Goal: Task Accomplishment & Management: Use online tool/utility

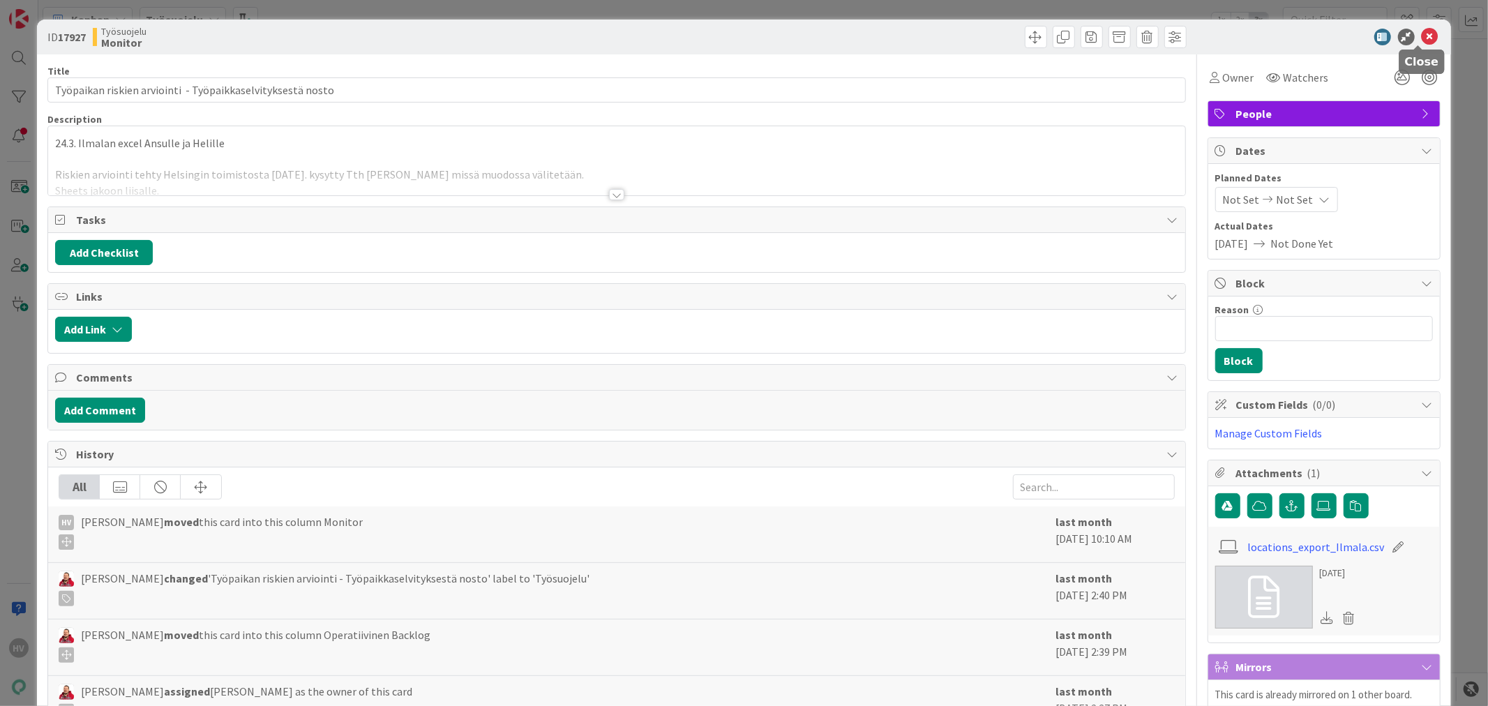
click at [1422, 32] on icon at bounding box center [1430, 37] width 17 height 17
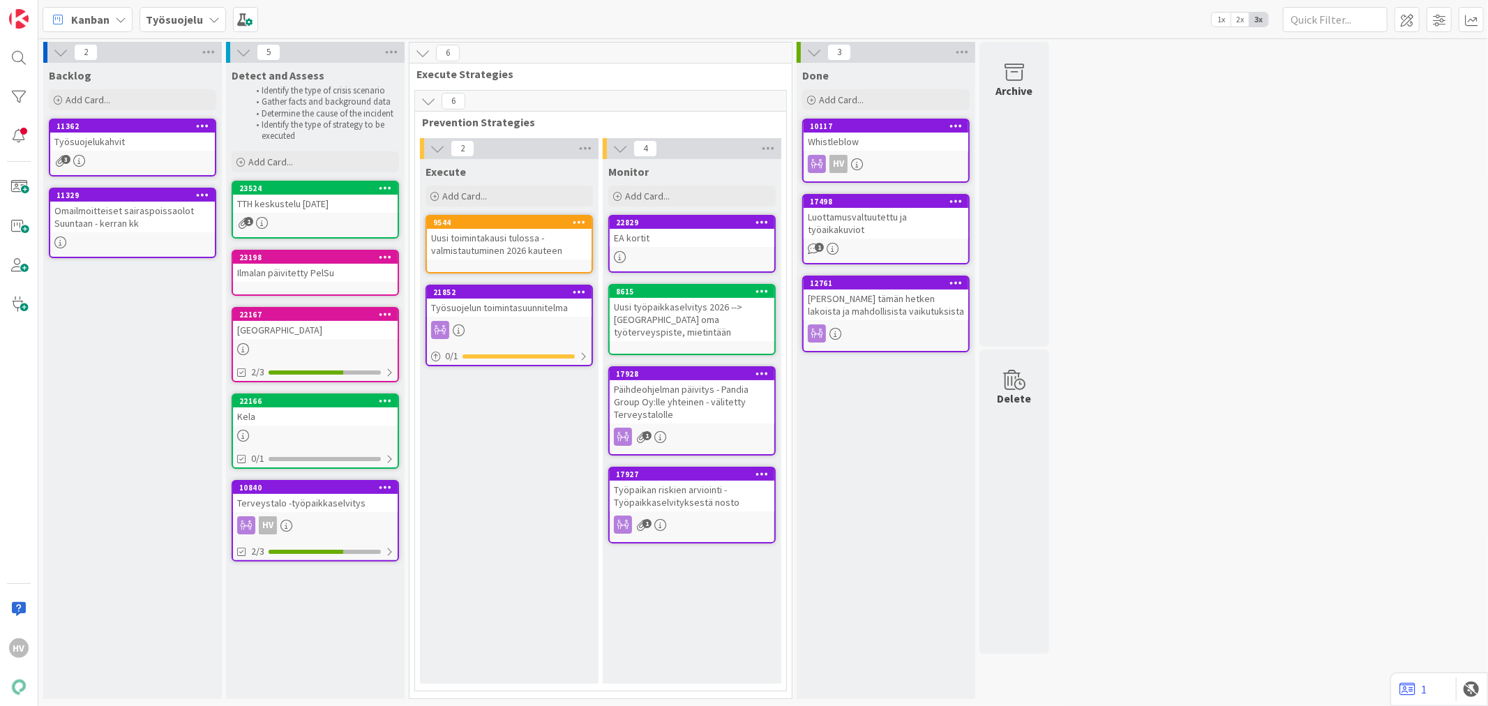
click at [182, 16] on b "Työsuojelu" at bounding box center [174, 20] width 57 height 14
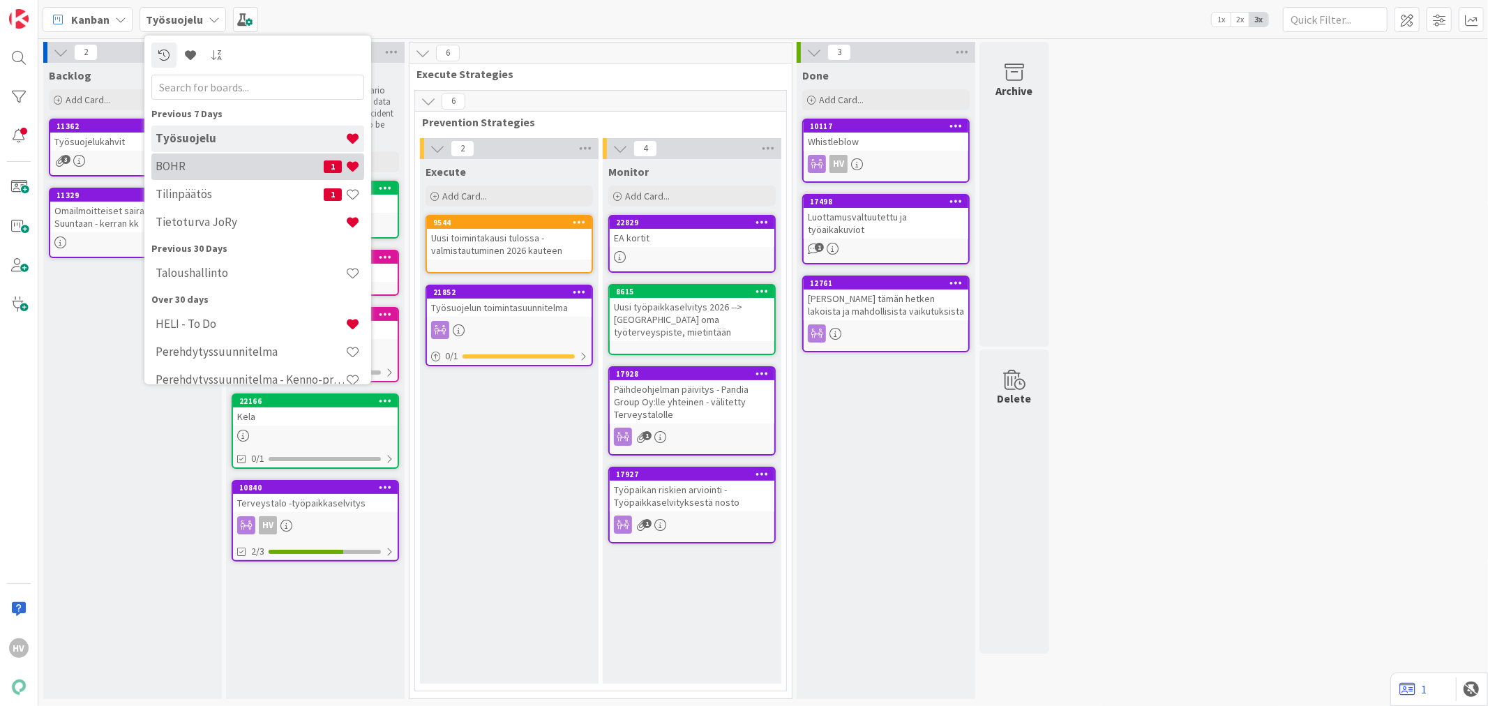
click at [200, 169] on h4 "BOHR" at bounding box center [240, 166] width 168 height 14
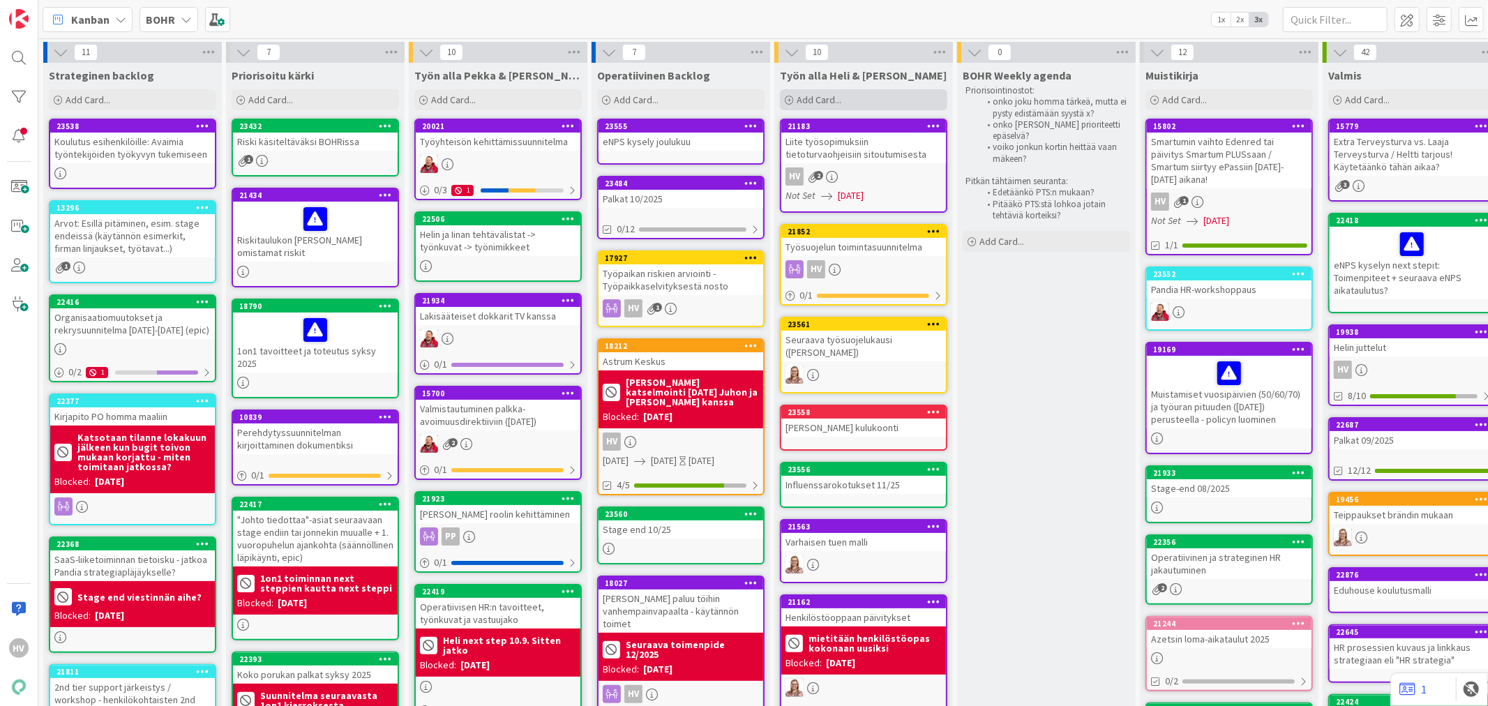
click at [839, 100] on span "Add Card..." at bounding box center [819, 99] width 45 height 13
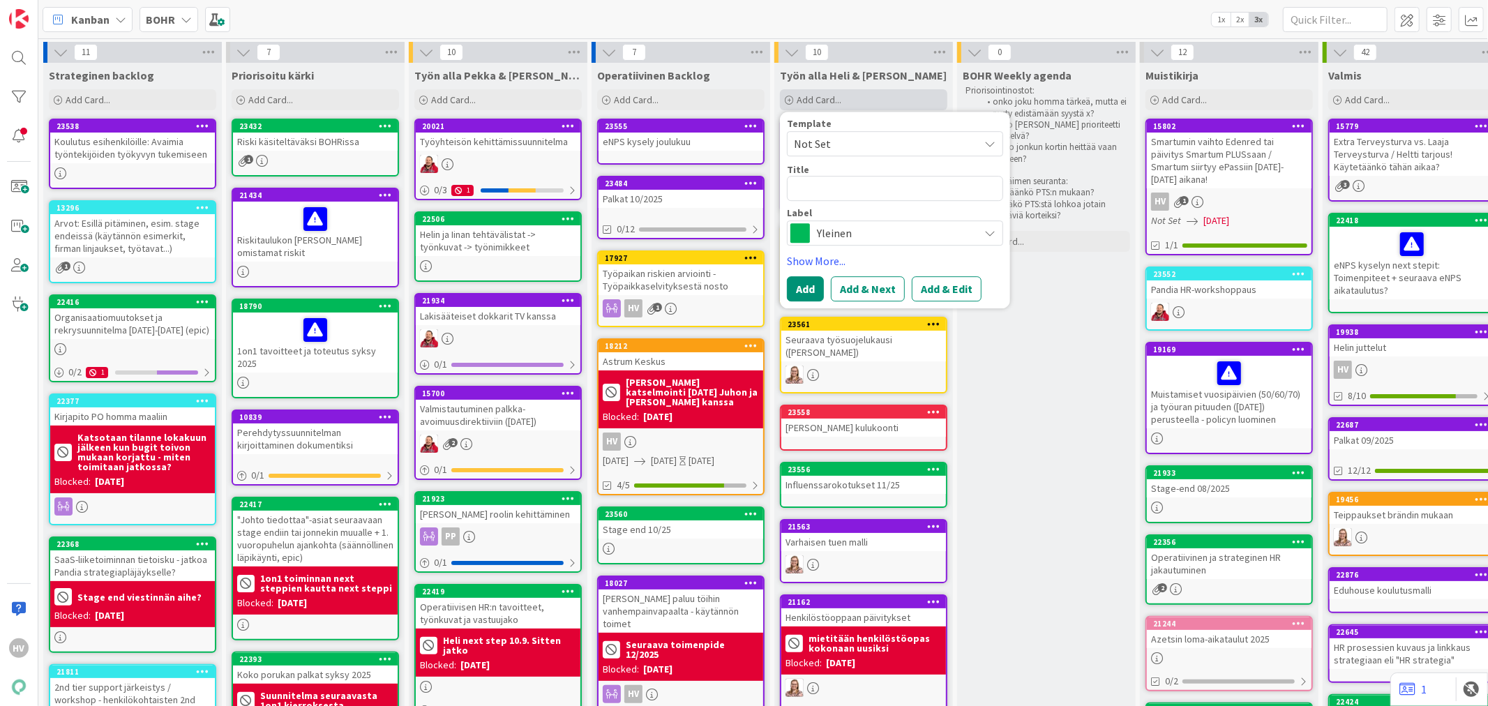
type textarea "x"
type textarea "K"
type textarea "x"
type textarea "Ka"
type textarea "x"
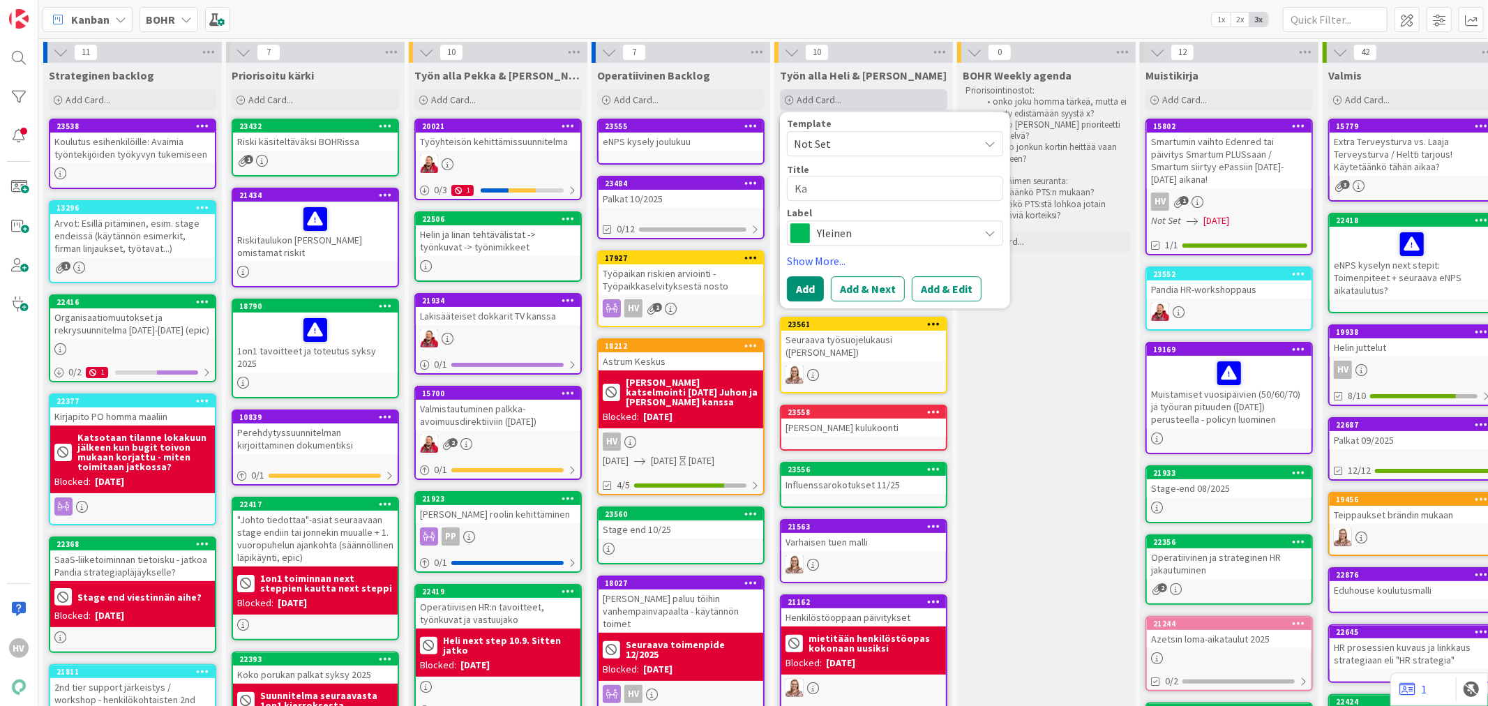
type textarea "Kat"
type textarea "x"
type textarea "Katj"
type textarea "x"
type textarea "Katja"
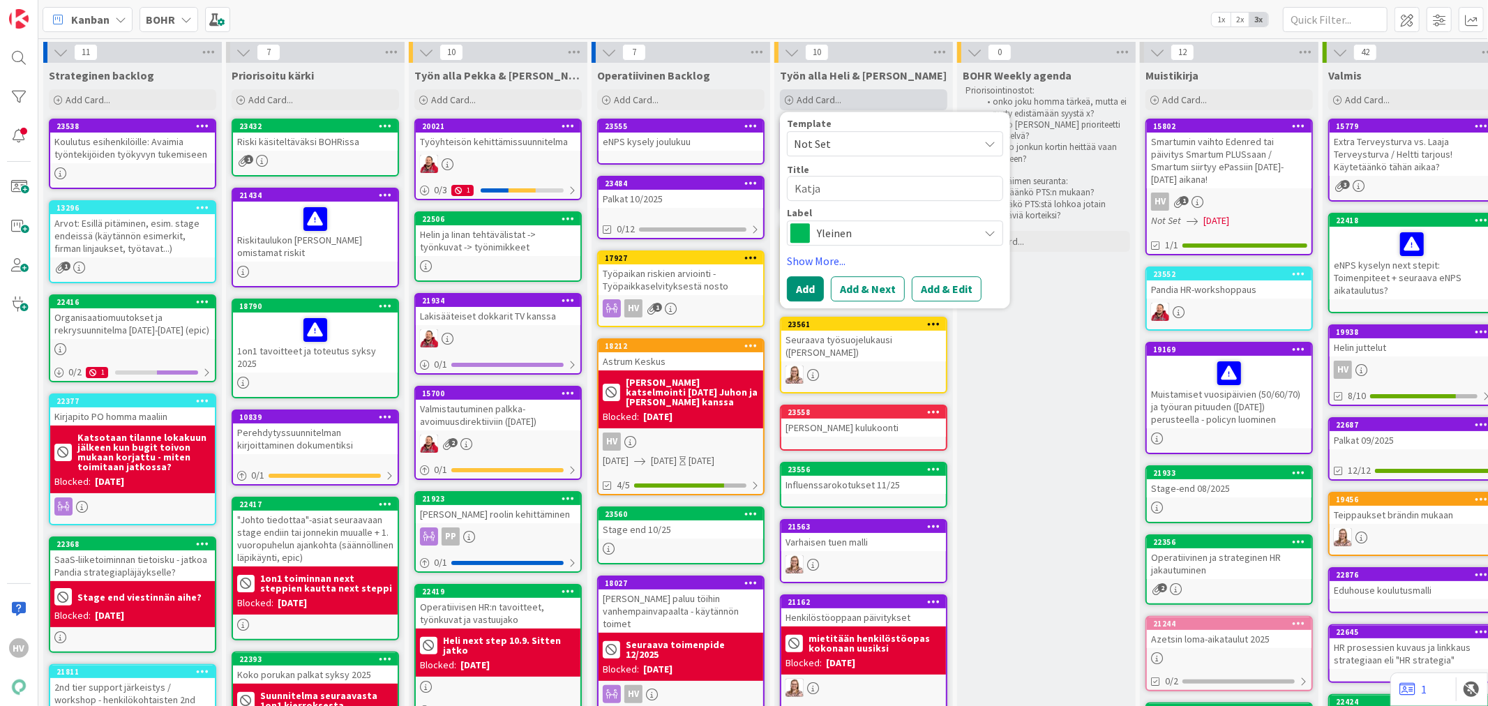
type textarea "x"
type textarea "Katja"
type textarea "x"
type textarea "[PERSON_NAME]"
type textarea "x"
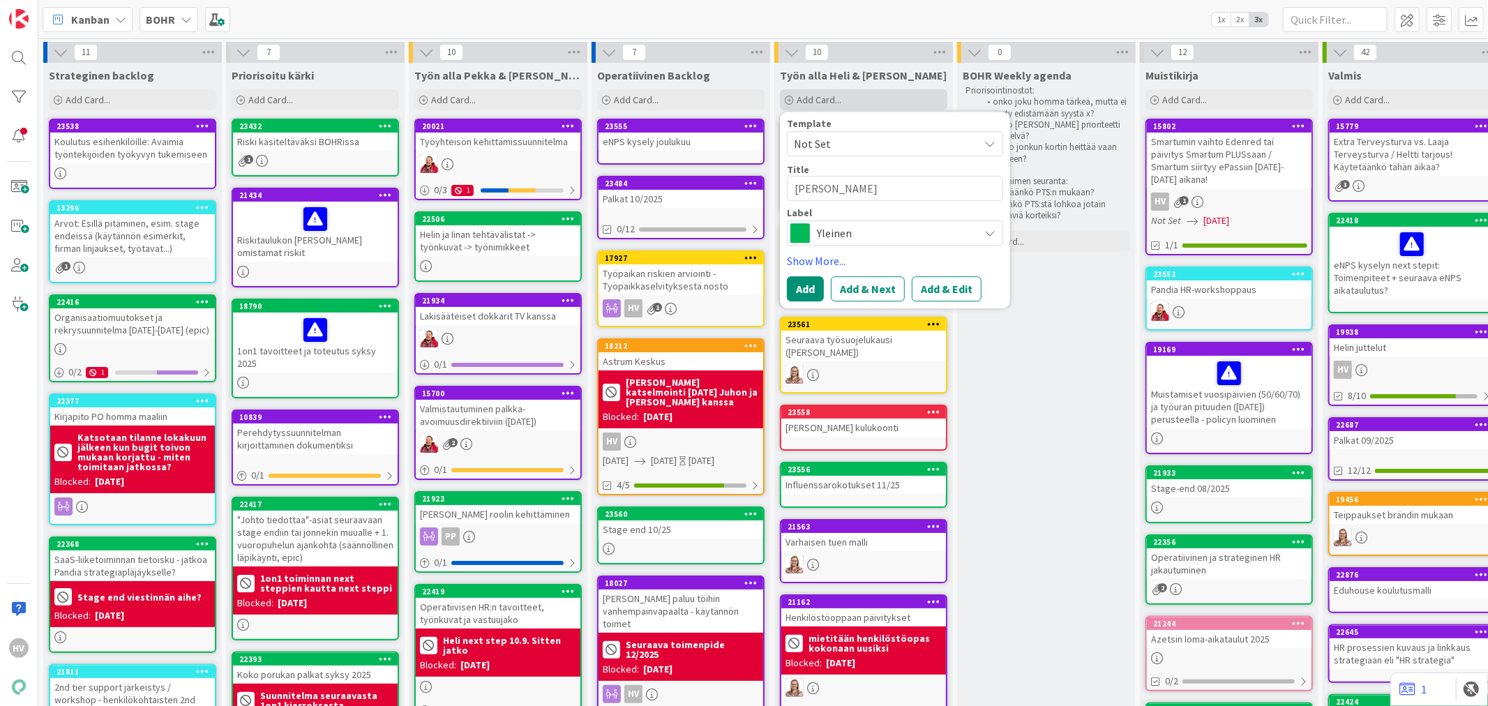
type textarea "Katja Pu"
type textarea "x"
type textarea "[PERSON_NAME]"
type textarea "x"
type textarea "[PERSON_NAME]"
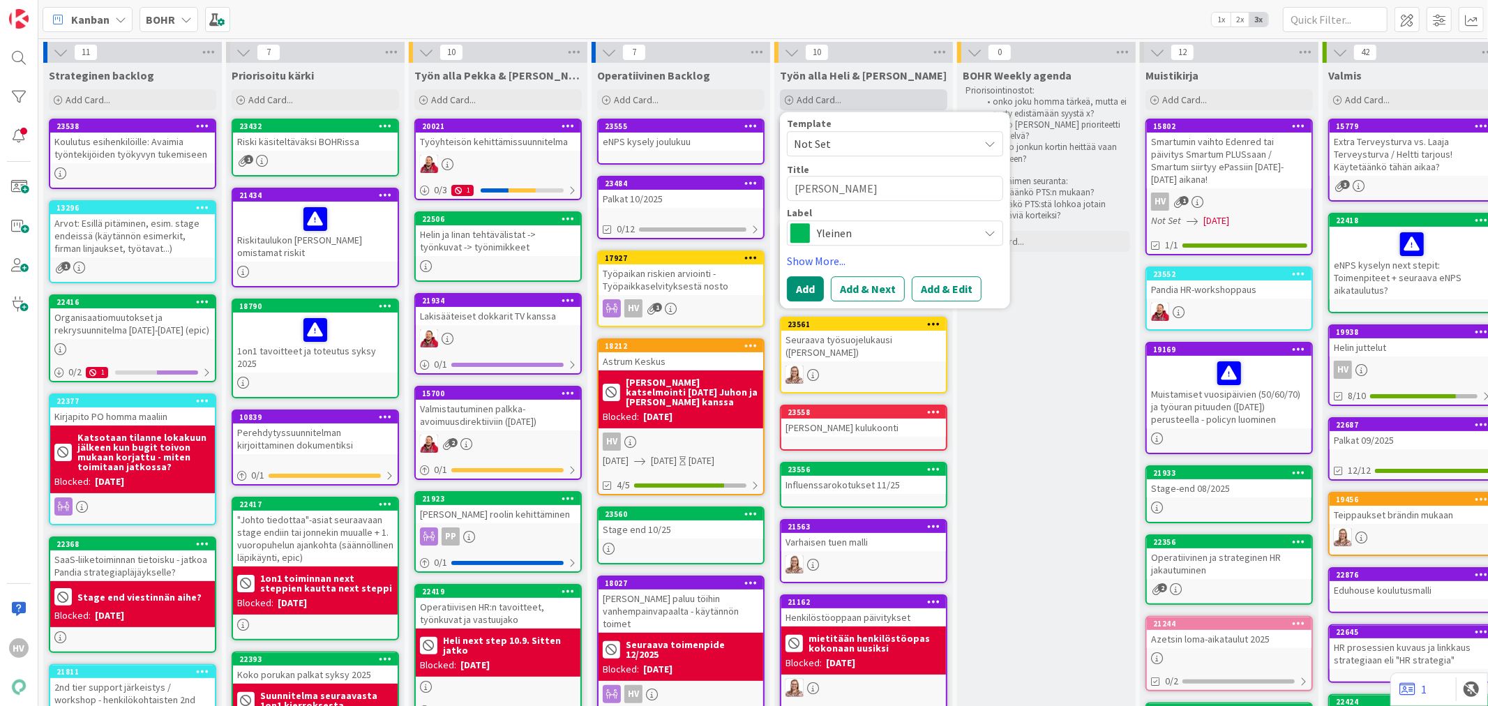
type textarea "x"
type textarea "[PERSON_NAME]"
type textarea "x"
type textarea "[PERSON_NAME]"
type textarea "x"
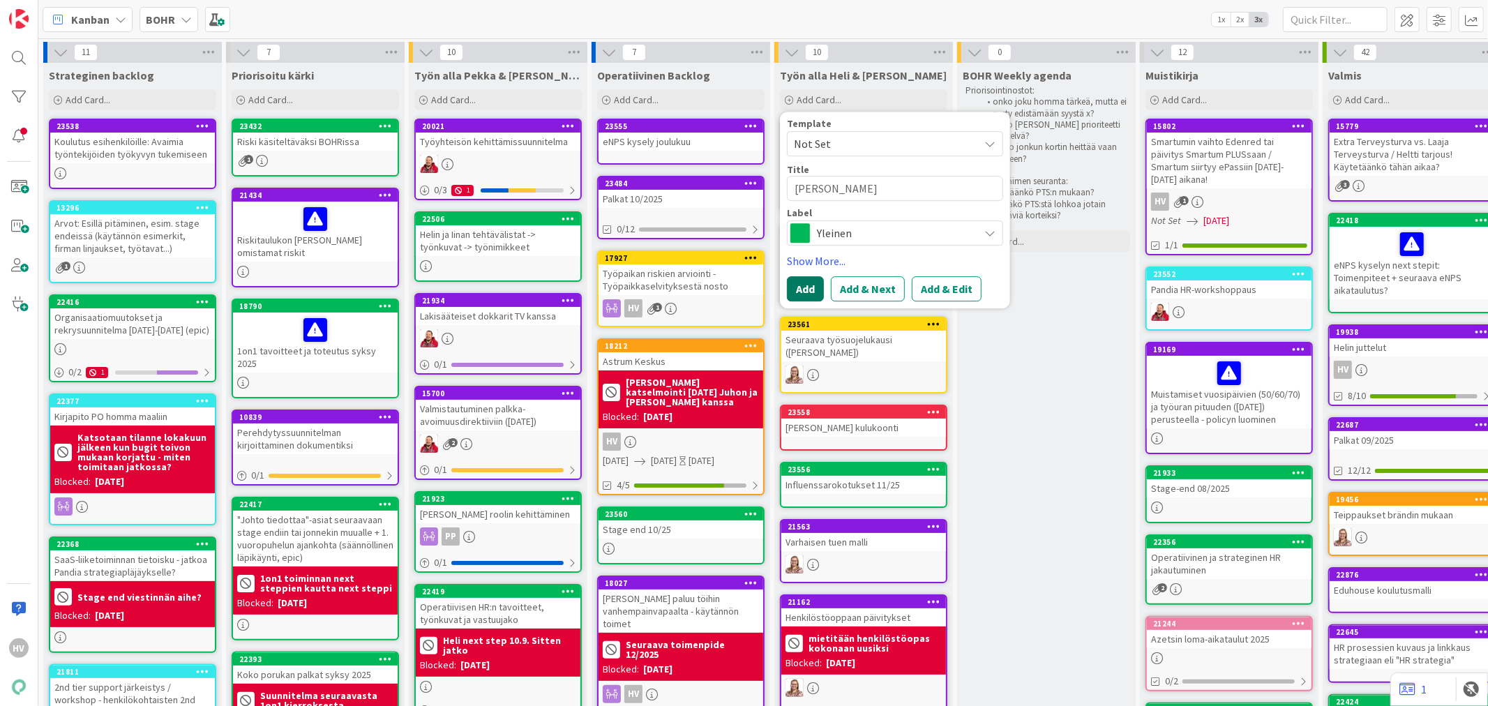
type textarea "[PERSON_NAME]"
click at [808, 287] on button "Add" at bounding box center [805, 288] width 37 height 25
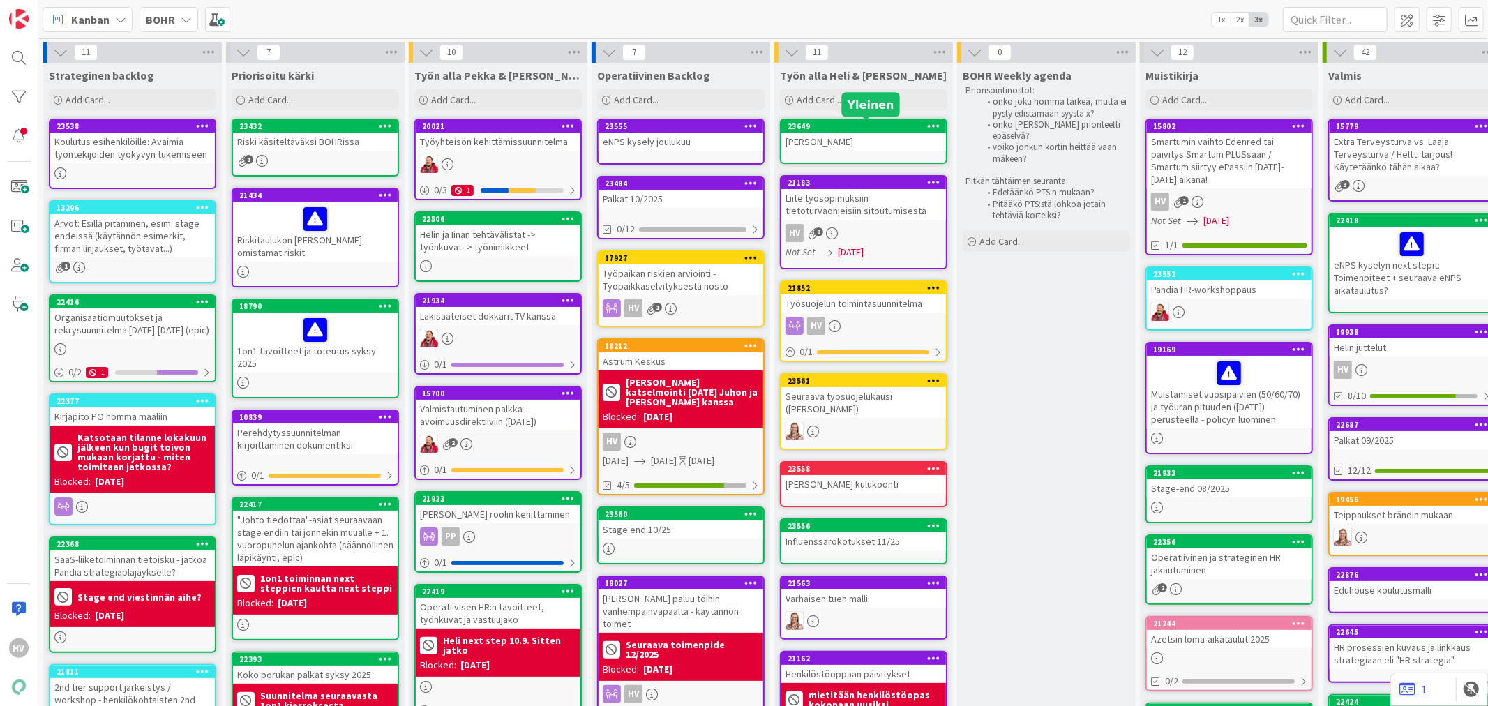
click at [834, 126] on div "23649" at bounding box center [867, 126] width 158 height 10
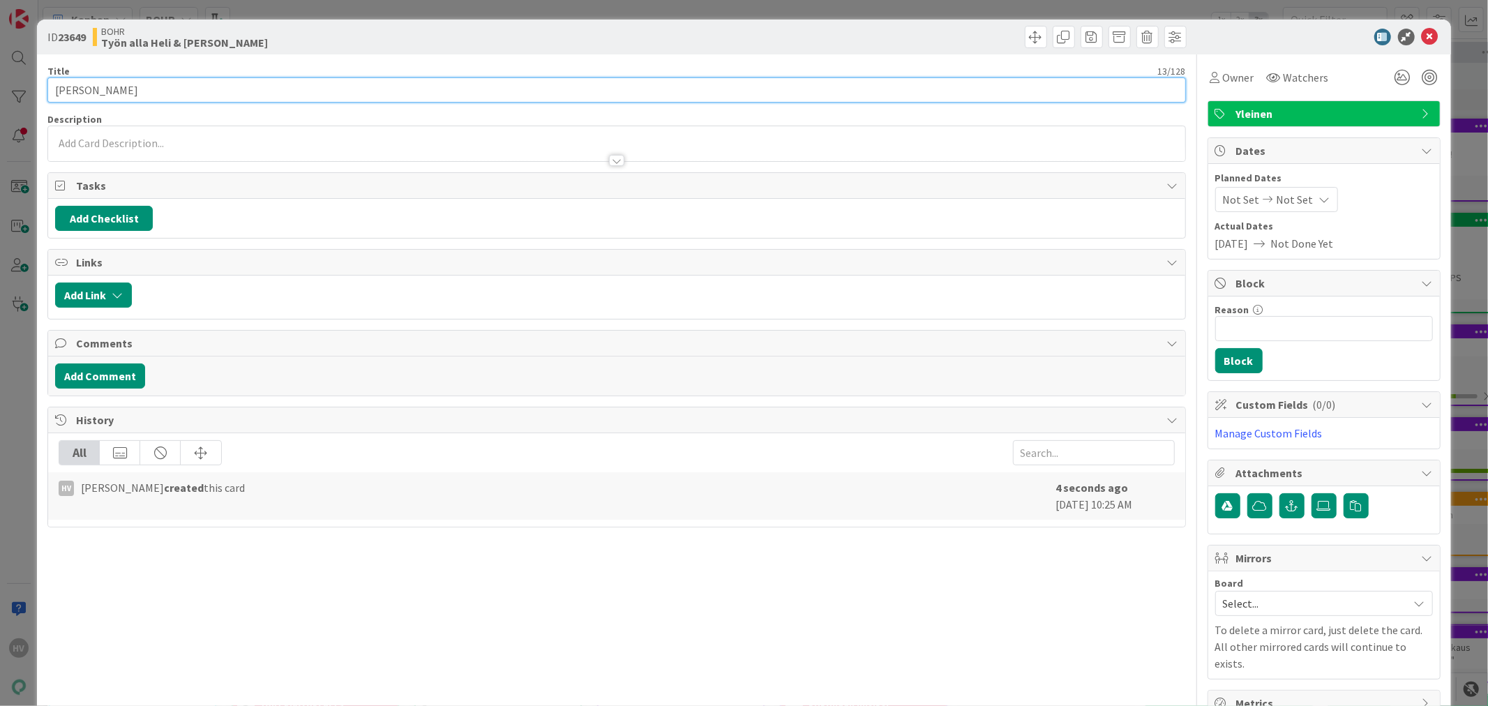
click at [189, 92] on input "[PERSON_NAME]" at bounding box center [616, 89] width 1138 height 25
type input "[PERSON_NAME] - aloitus 3.11."
click at [96, 219] on button "Add Checklist" at bounding box center [104, 218] width 98 height 25
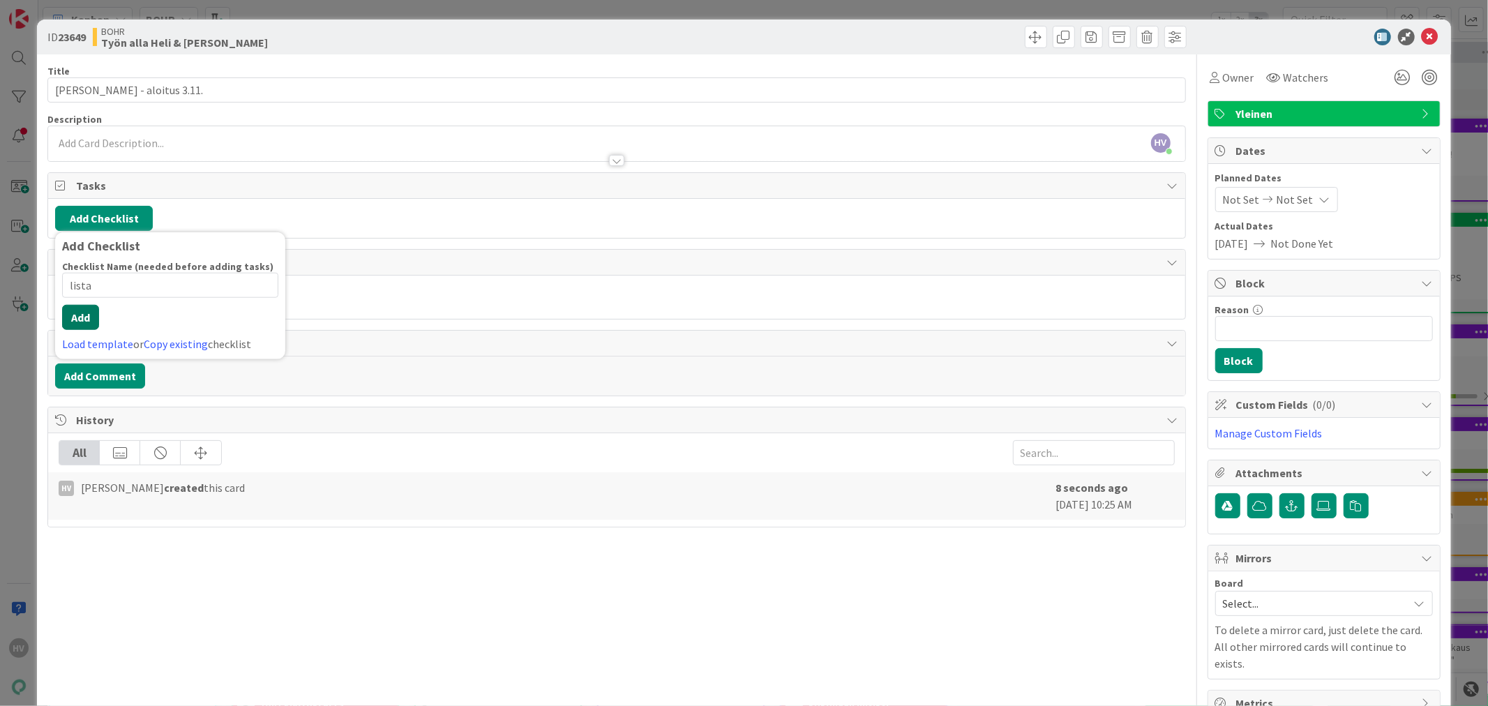
type input "lista"
click at [84, 318] on button "Add" at bounding box center [80, 317] width 37 height 25
